Goal: Transaction & Acquisition: Purchase product/service

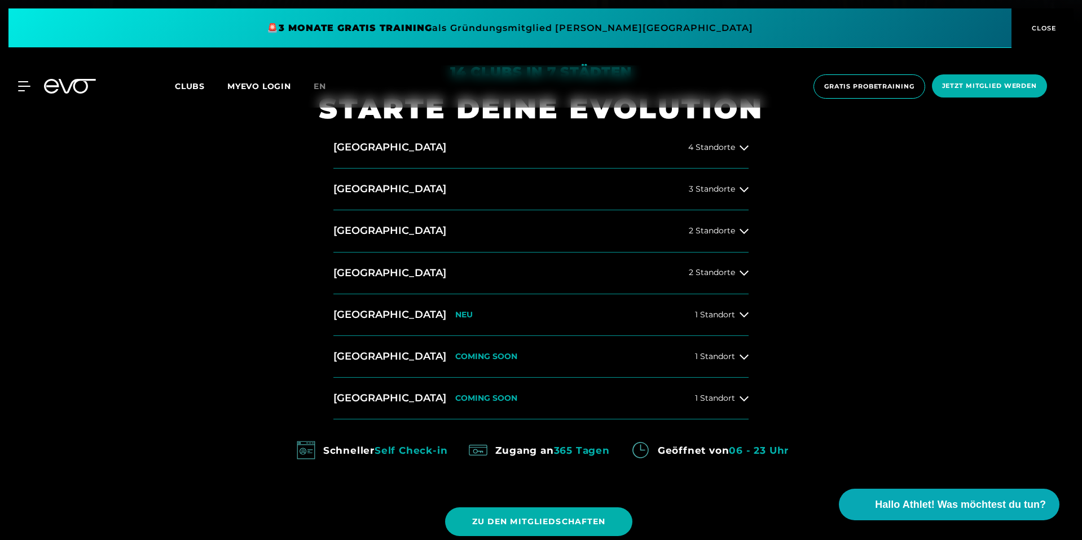
scroll to position [217, 0]
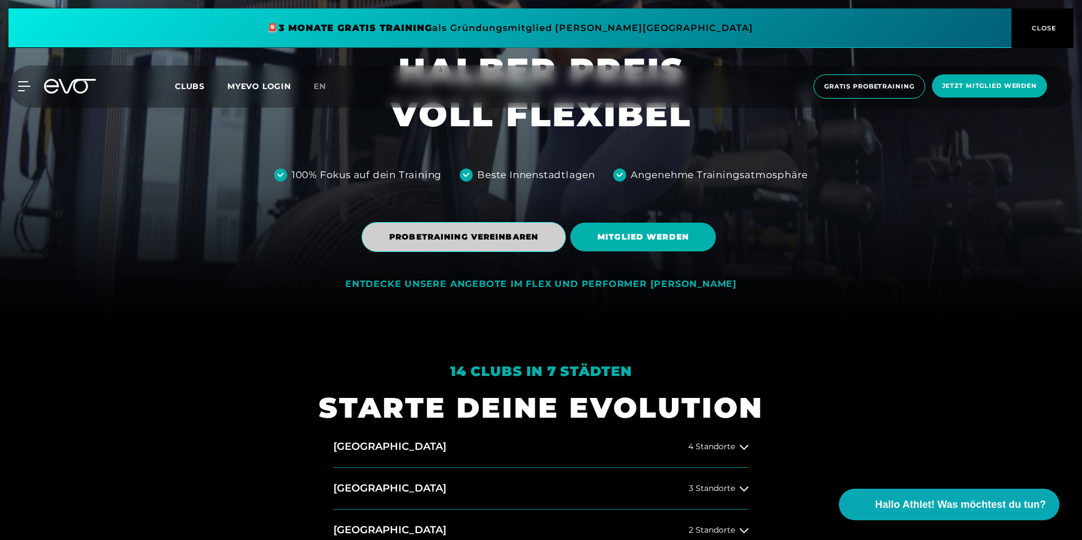
click at [487, 227] on span "PROBETRAINING VEREINBAREN" at bounding box center [463, 237] width 204 height 30
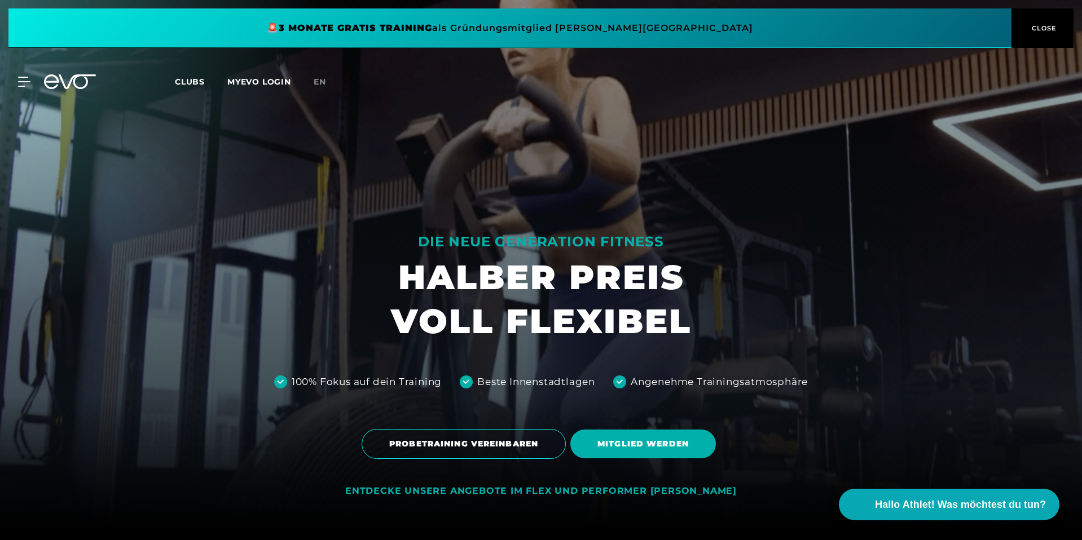
scroll to position [21, 0]
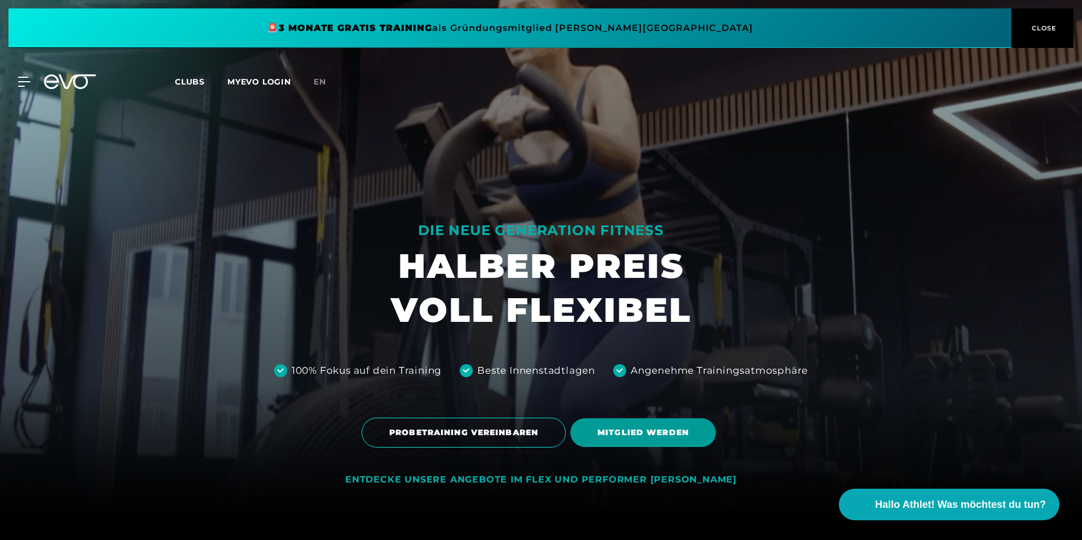
click at [638, 426] on span "MITGLIED WERDEN" at bounding box center [642, 432] width 145 height 29
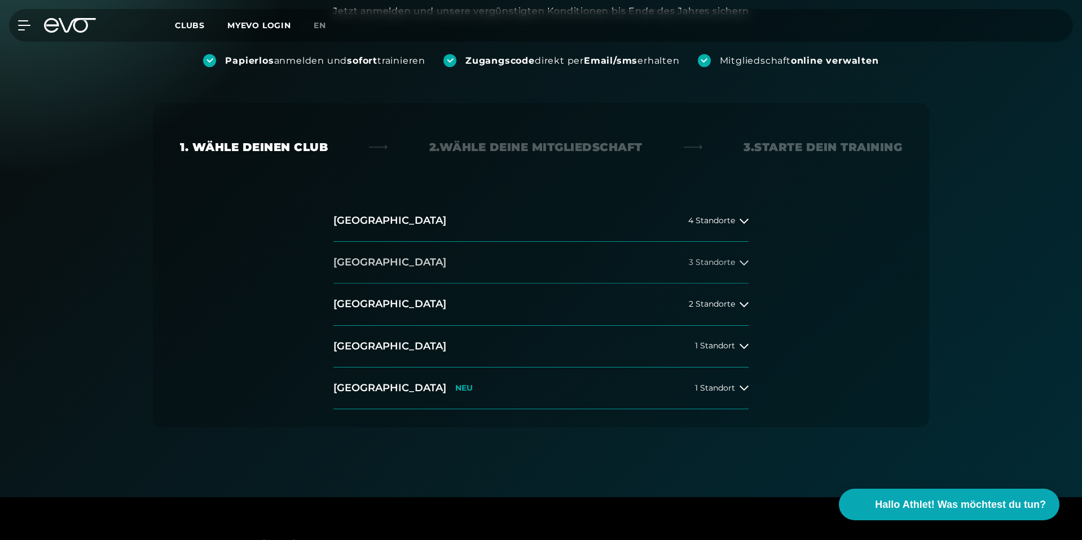
scroll to position [148, 0]
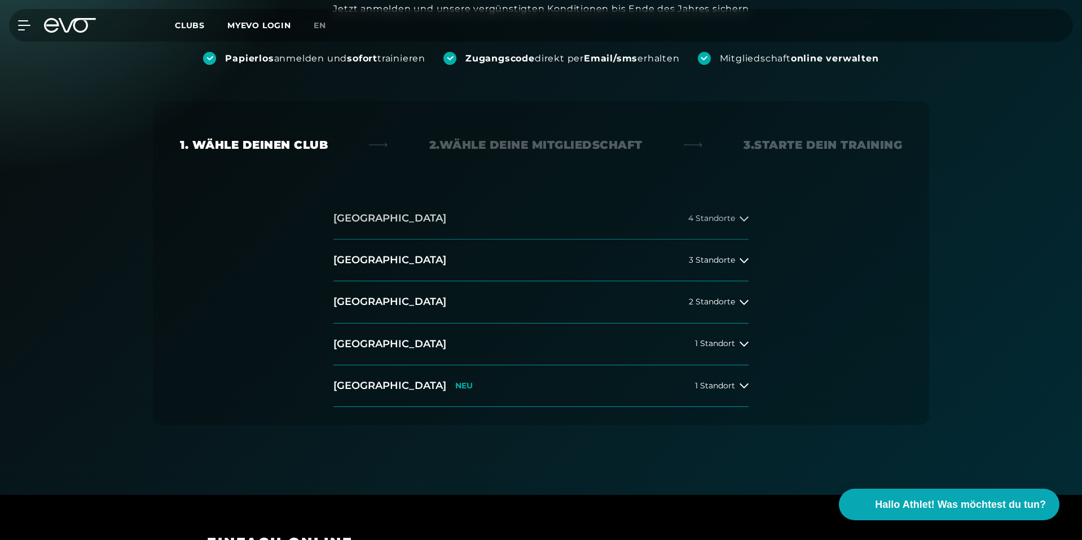
click at [590, 222] on button "[GEOGRAPHIC_DATA] 4 Standorte" at bounding box center [540, 219] width 415 height 42
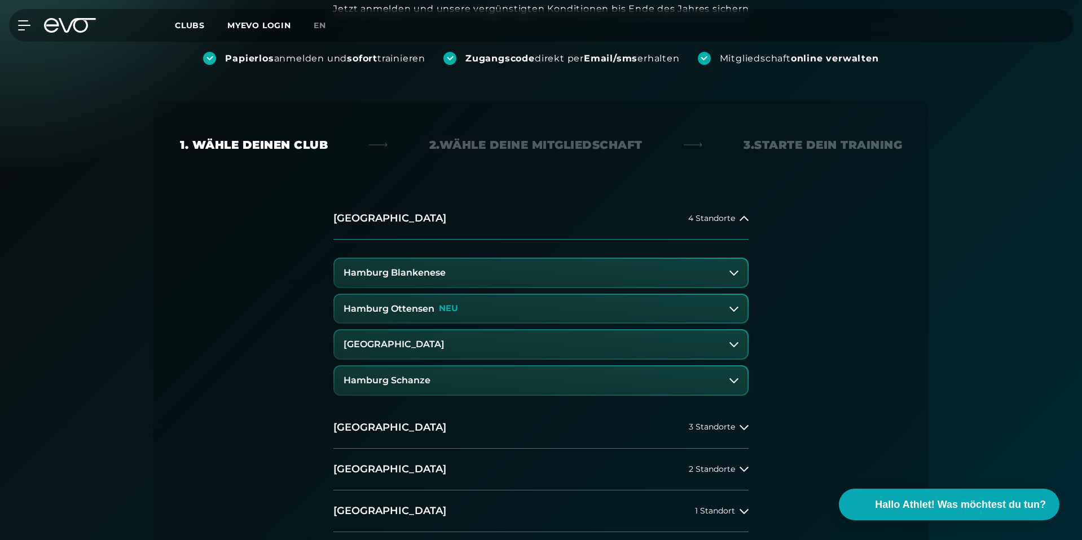
click at [567, 281] on button "Hamburg Blankenese" at bounding box center [540, 273] width 413 height 28
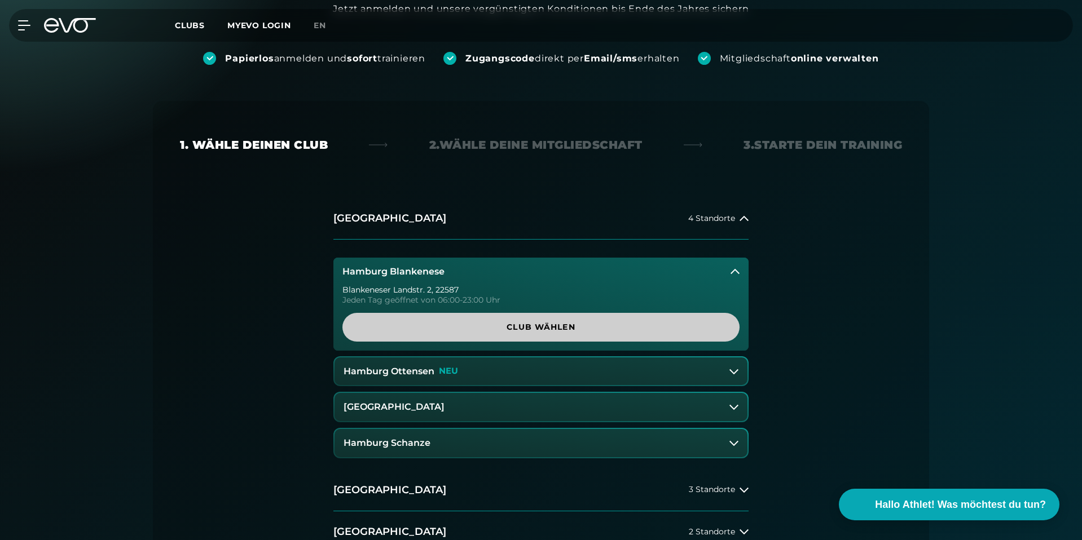
click at [575, 336] on span "Club wählen" at bounding box center [540, 327] width 397 height 29
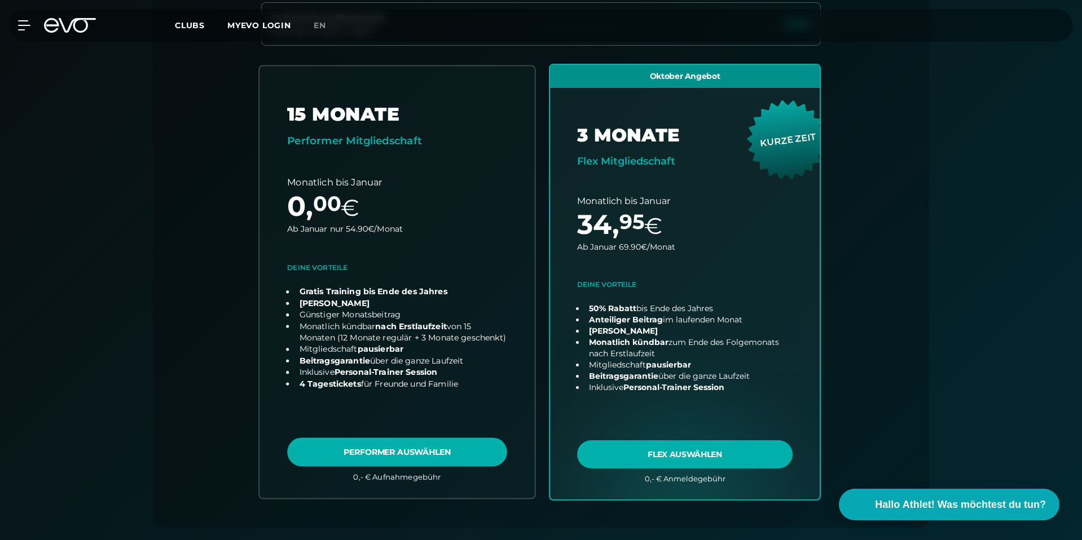
scroll to position [415, 0]
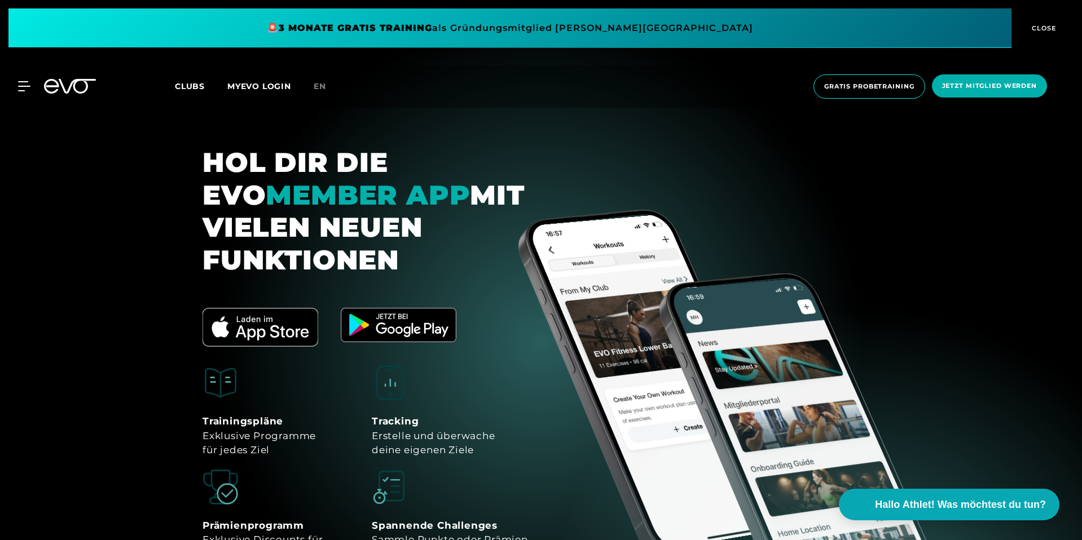
scroll to position [4570, 0]
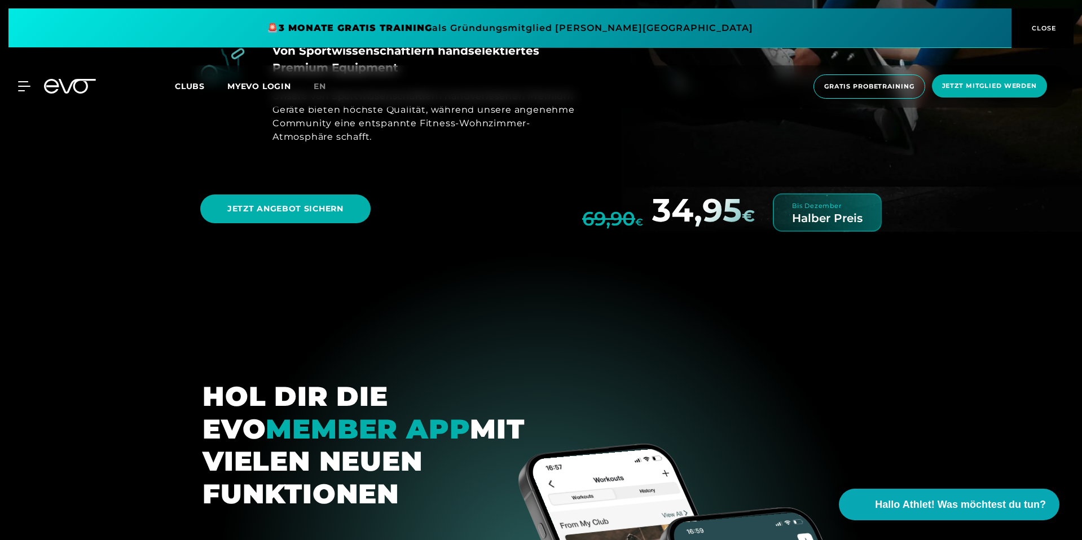
click at [180, 87] on span "Clubs" at bounding box center [190, 86] width 30 height 10
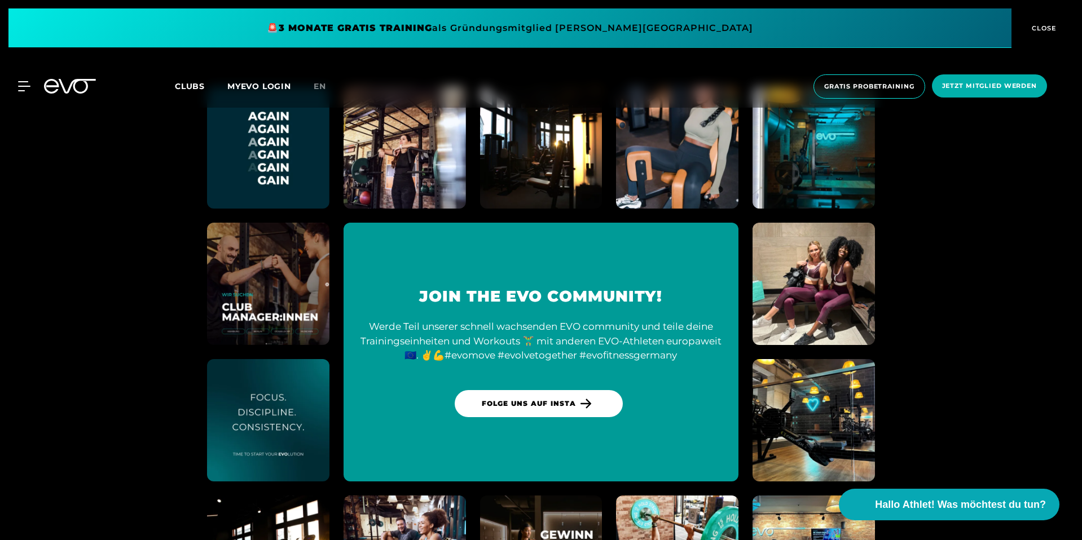
scroll to position [5109, 0]
